Goal: Information Seeking & Learning: Learn about a topic

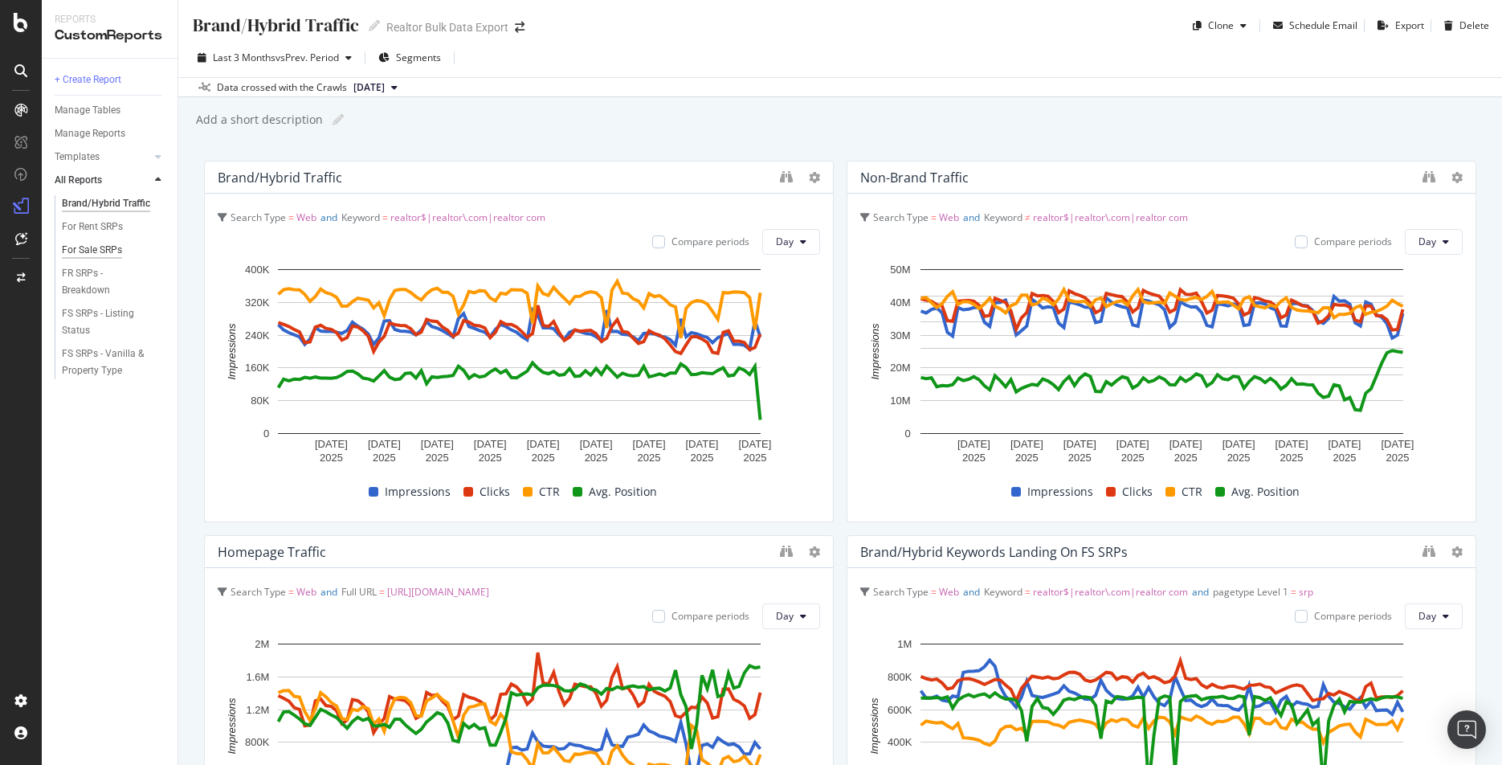
click at [73, 250] on div "For Sale SRPs" at bounding box center [92, 250] width 60 height 17
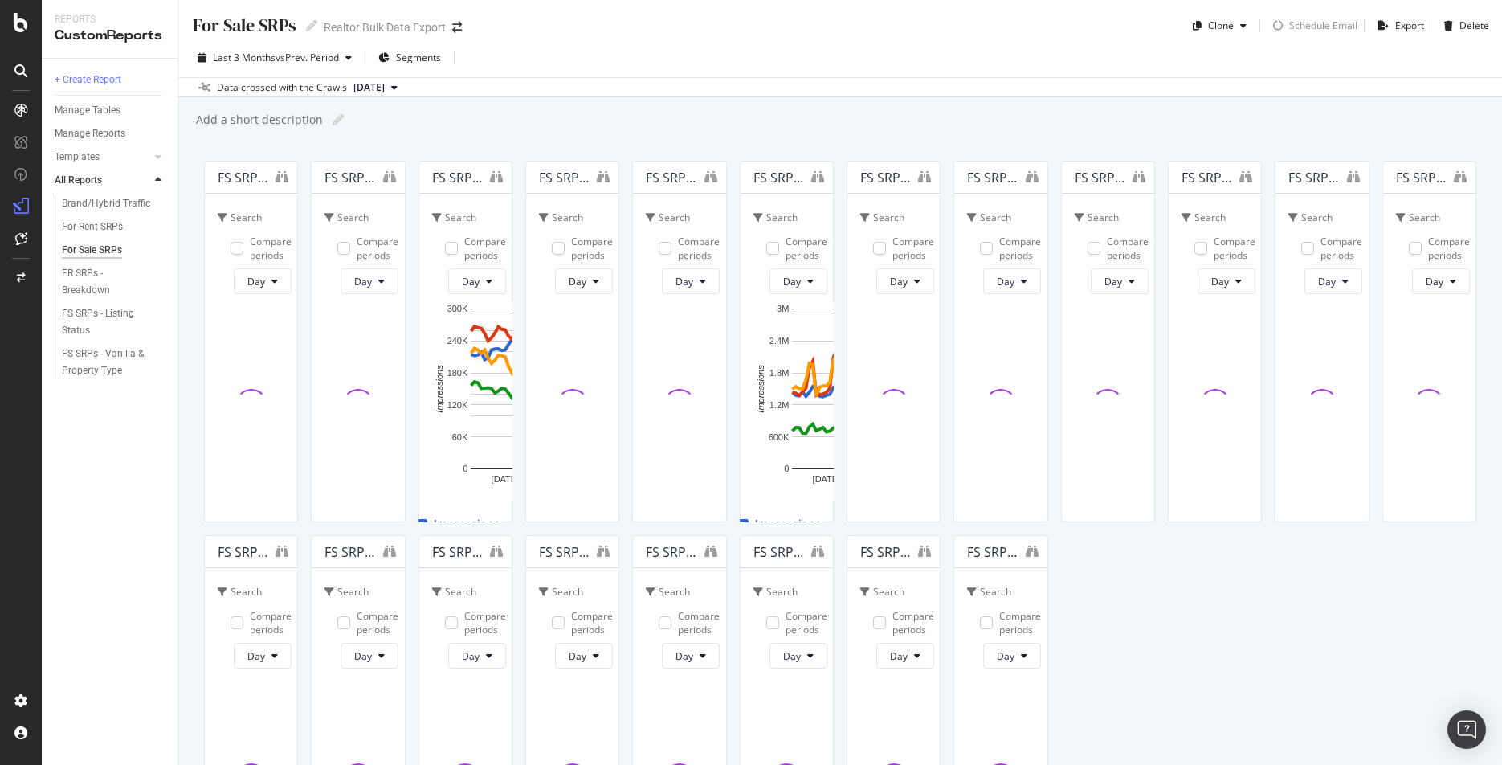
click at [390, 323] on span "(?:[^/]*\/){4}[^/]*" at bounding box center [357, 341] width 65 height 36
click at [401, 340] on span "(?:[^/]*\/){4}[^/]*" at bounding box center [368, 358] width 65 height 36
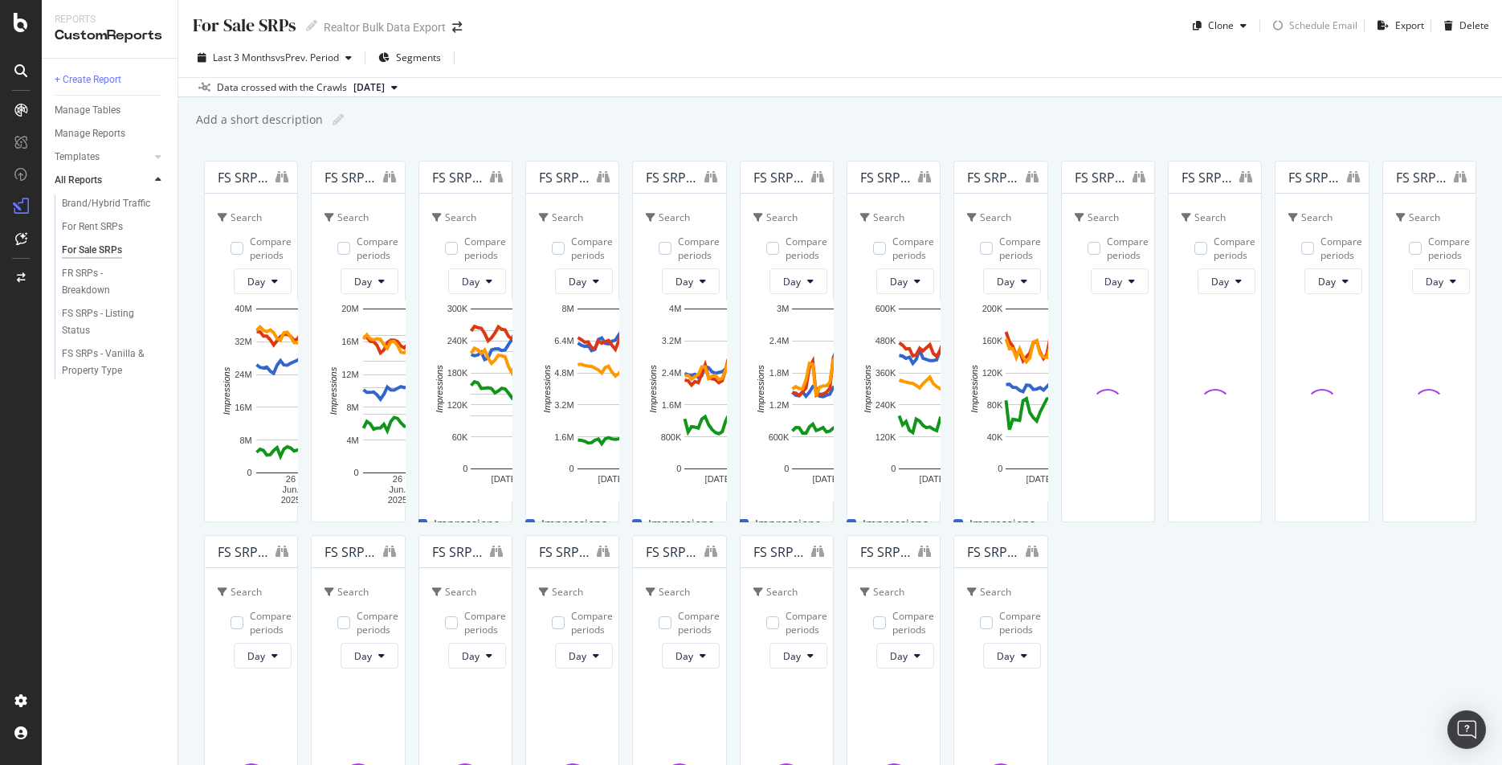
click at [423, 174] on icon at bounding box center [417, 177] width 11 height 11
click at [396, 177] on icon "binoculars" at bounding box center [389, 176] width 13 height 13
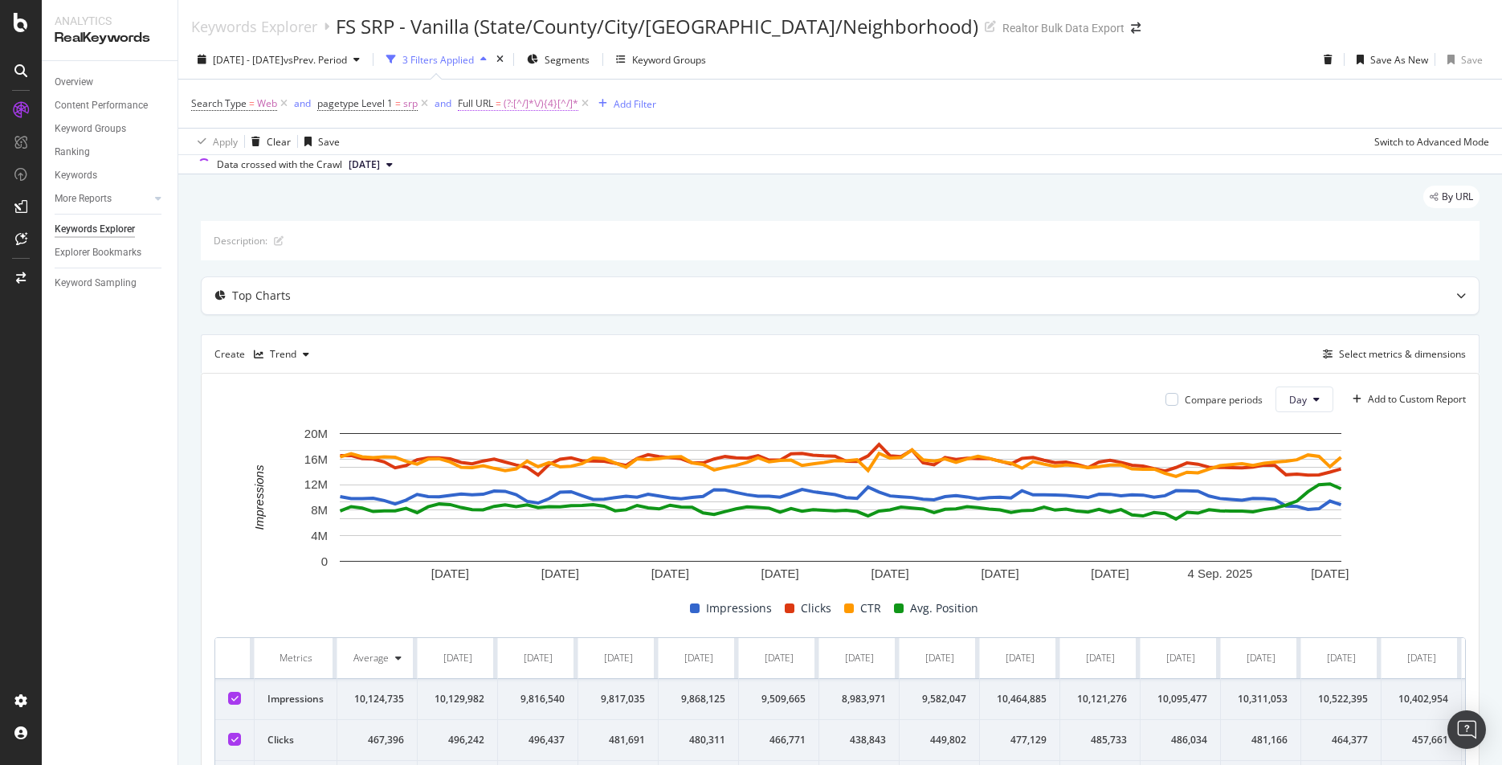
click at [510, 104] on span "(?:[^/]*\/){4}[^/]*" at bounding box center [541, 103] width 75 height 22
click at [697, 166] on div "Data crossed with the Crawl [DATE]" at bounding box center [840, 163] width 1324 height 19
